Goal: Go to known website: Access a specific website the user already knows

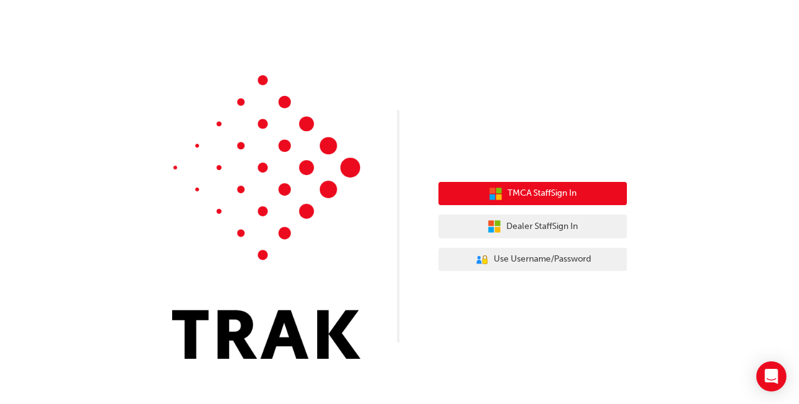
click at [502, 192] on button "TMCA Staff Sign In" at bounding box center [532, 194] width 188 height 24
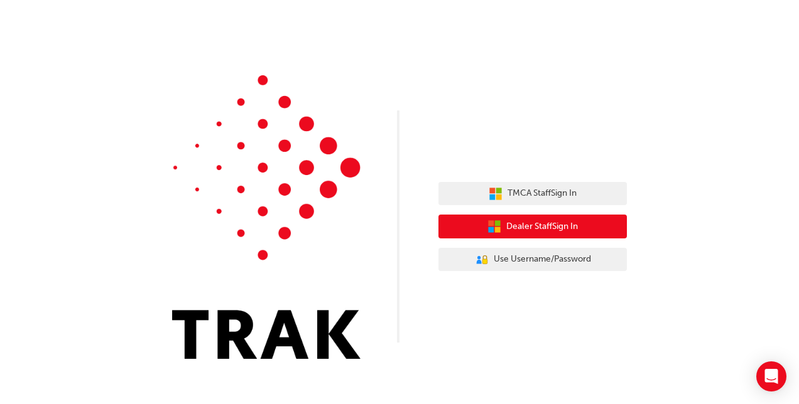
click at [546, 232] on span "Dealer Staff Sign In" at bounding box center [542, 227] width 72 height 14
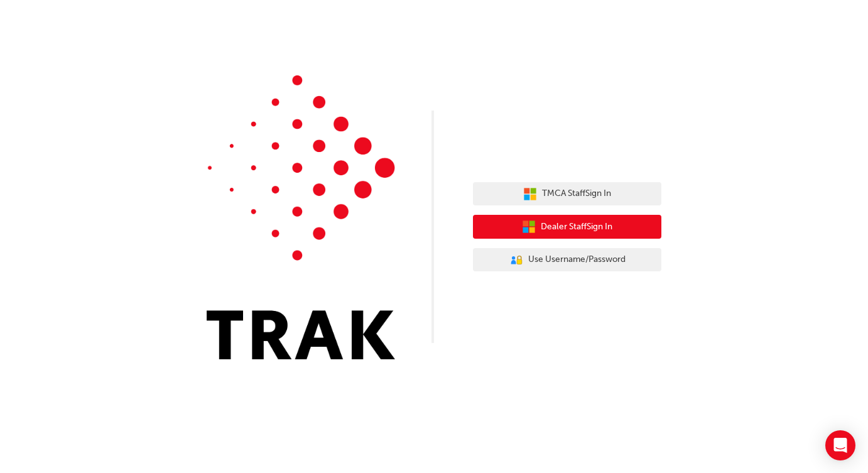
click at [519, 226] on button "Dealer Staff Sign In" at bounding box center [567, 227] width 188 height 24
